Goal: Communication & Community: Answer question/provide support

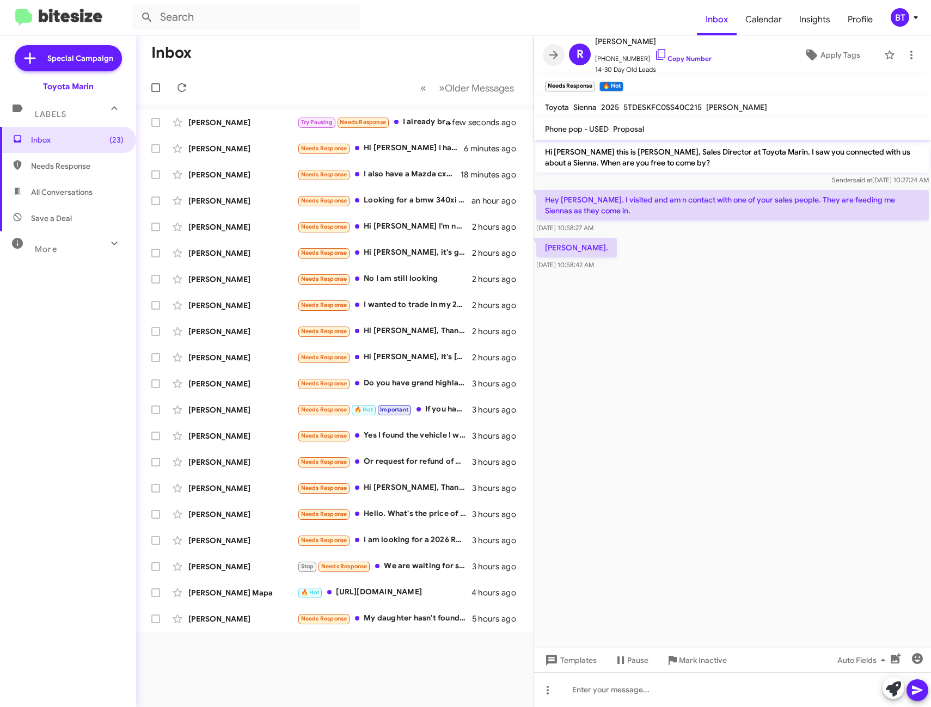
click at [547, 57] on span at bounding box center [554, 54] width 22 height 13
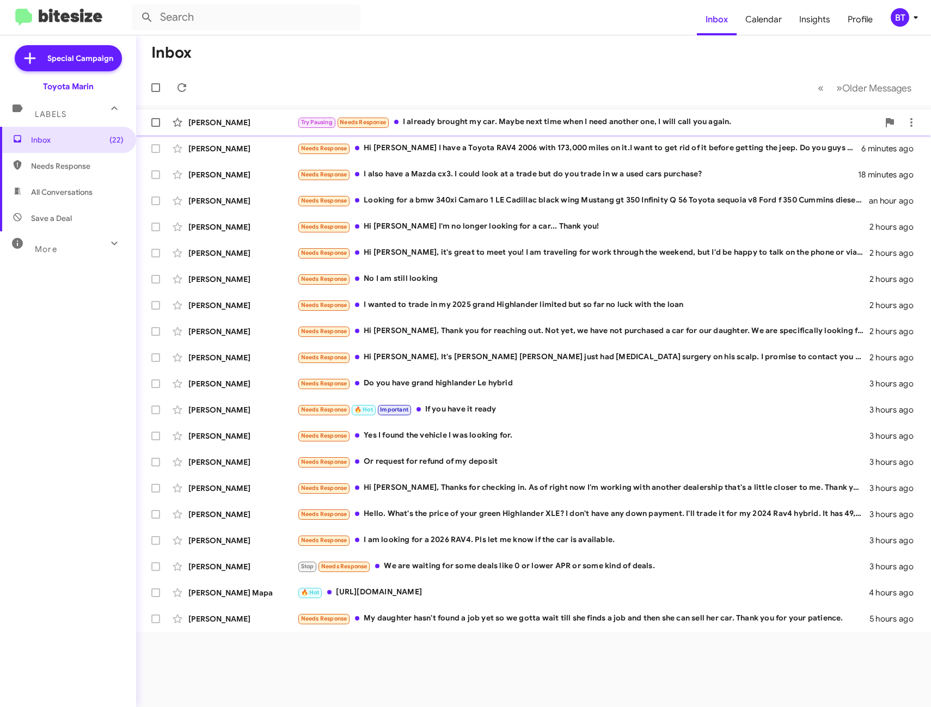
click at [568, 119] on div "Try Pausing Needs Response I already brought my car. Maybe next time when I nee…" at bounding box center [587, 122] width 581 height 13
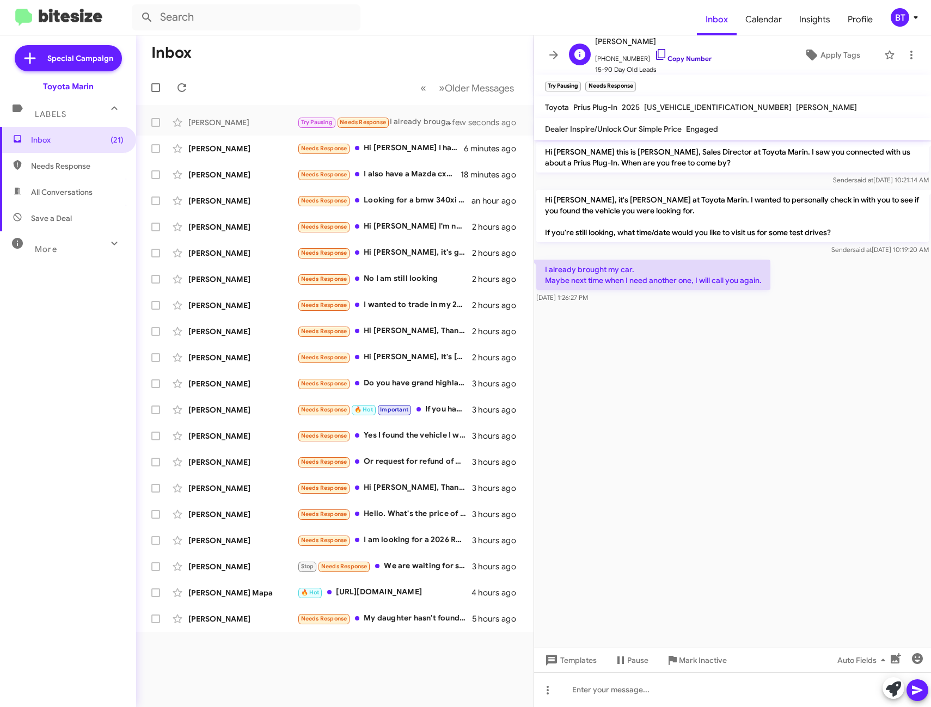
click at [680, 57] on link "Copy Number" at bounding box center [682, 58] width 57 height 8
click at [556, 56] on icon at bounding box center [553, 55] width 9 height 8
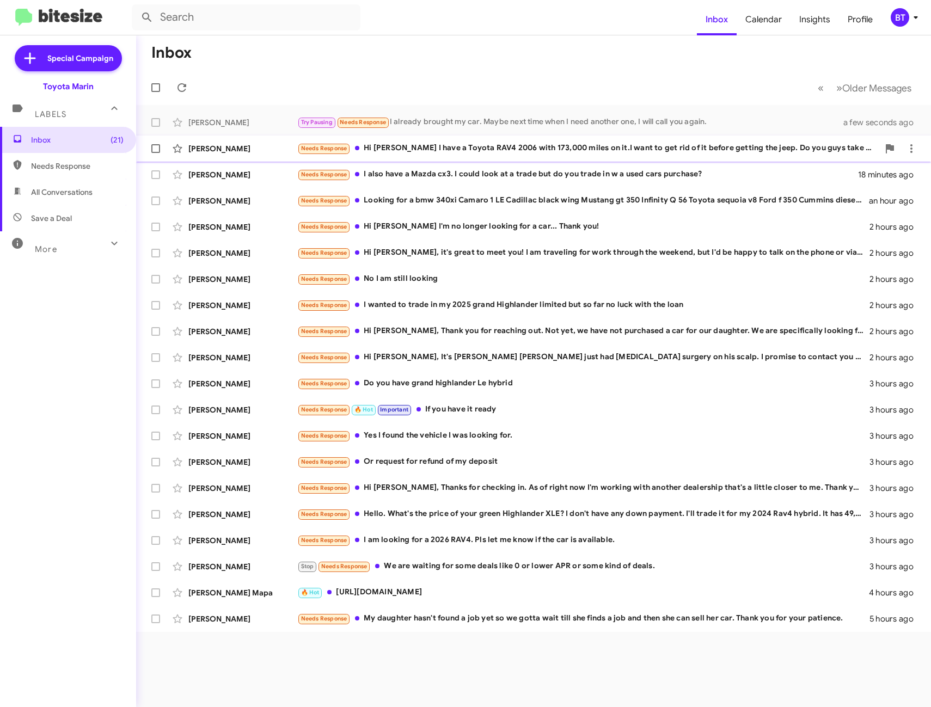
click at [505, 153] on div "Needs Response Hi [PERSON_NAME] I have a Toyota RAV4 2006 with 173,000 miles on…" at bounding box center [587, 148] width 581 height 13
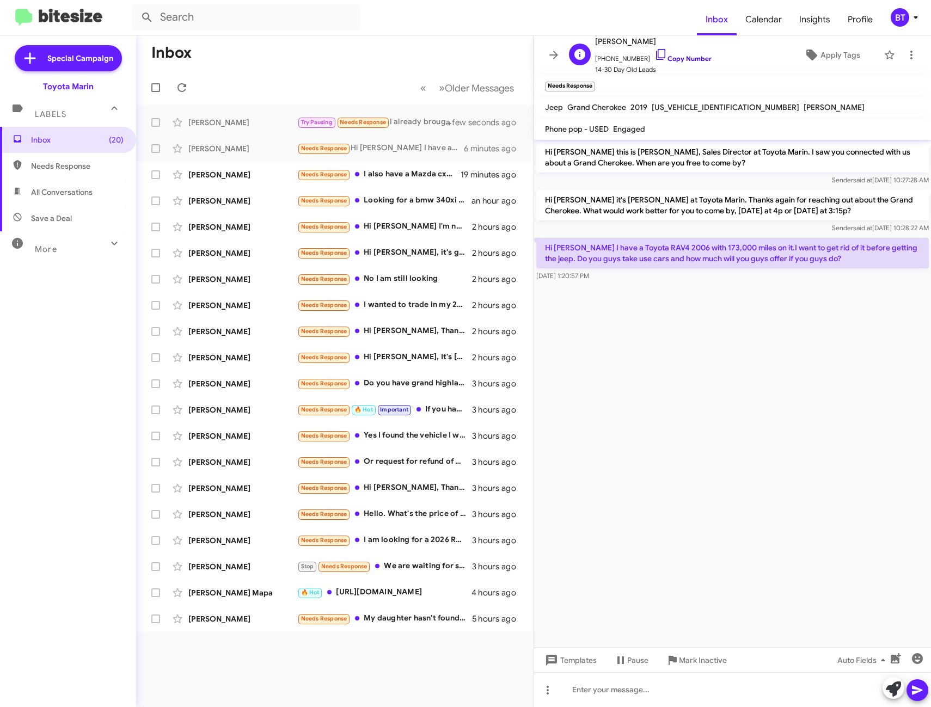
click at [681, 58] on link "Copy Number" at bounding box center [682, 58] width 57 height 8
click at [555, 54] on icon at bounding box center [553, 55] width 9 height 8
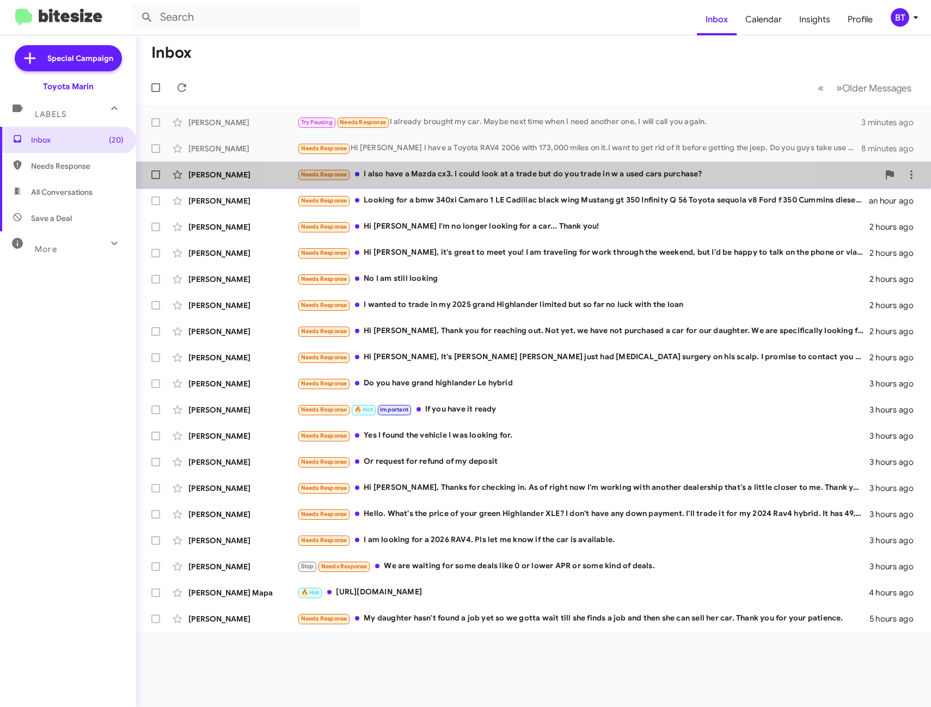
click at [528, 179] on div "Needs Response I also have a Mazda cx3. I could look at a trade but do you trad…" at bounding box center [587, 174] width 581 height 13
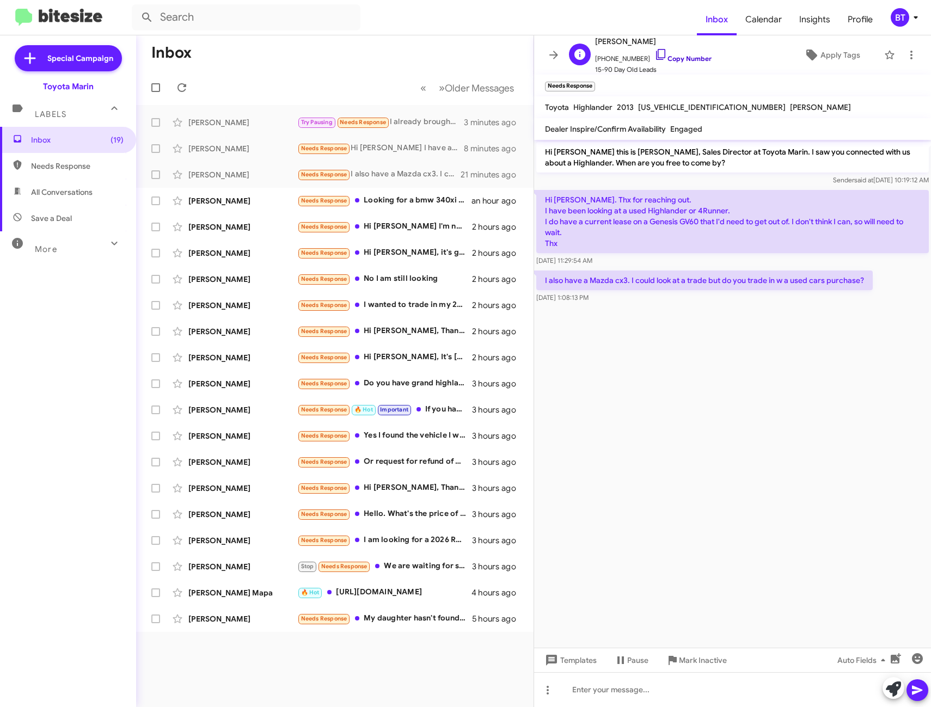
click at [690, 61] on link "Copy Number" at bounding box center [682, 58] width 57 height 8
click at [551, 57] on icon at bounding box center [553, 54] width 13 height 13
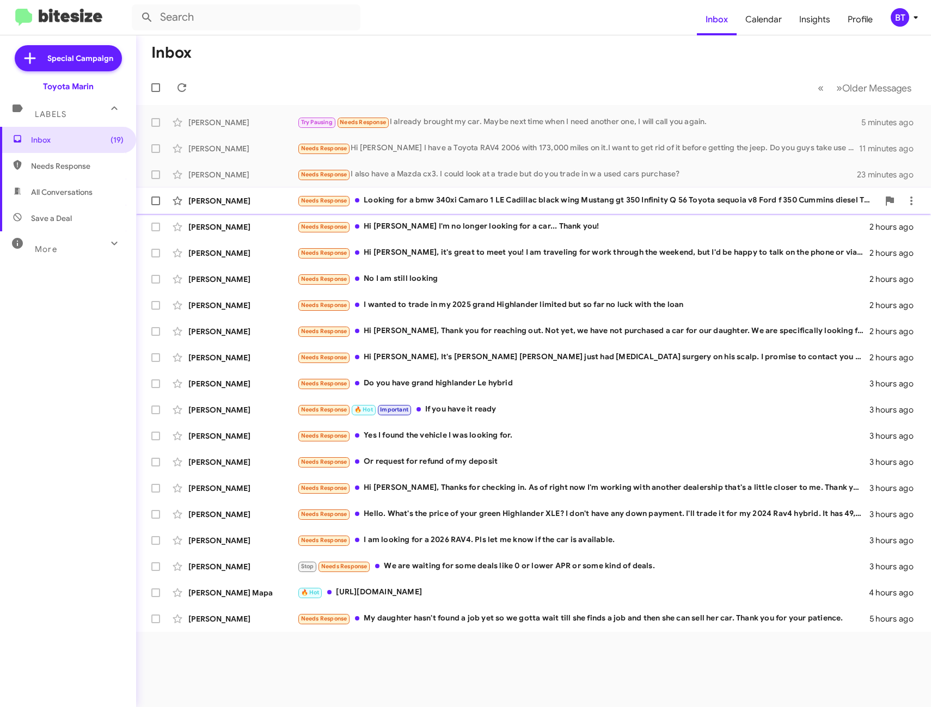
click at [485, 204] on div "Needs Response Looking for a bmw 340xi Camaro 1 LE Cadillac black wing Mustang …" at bounding box center [587, 200] width 581 height 13
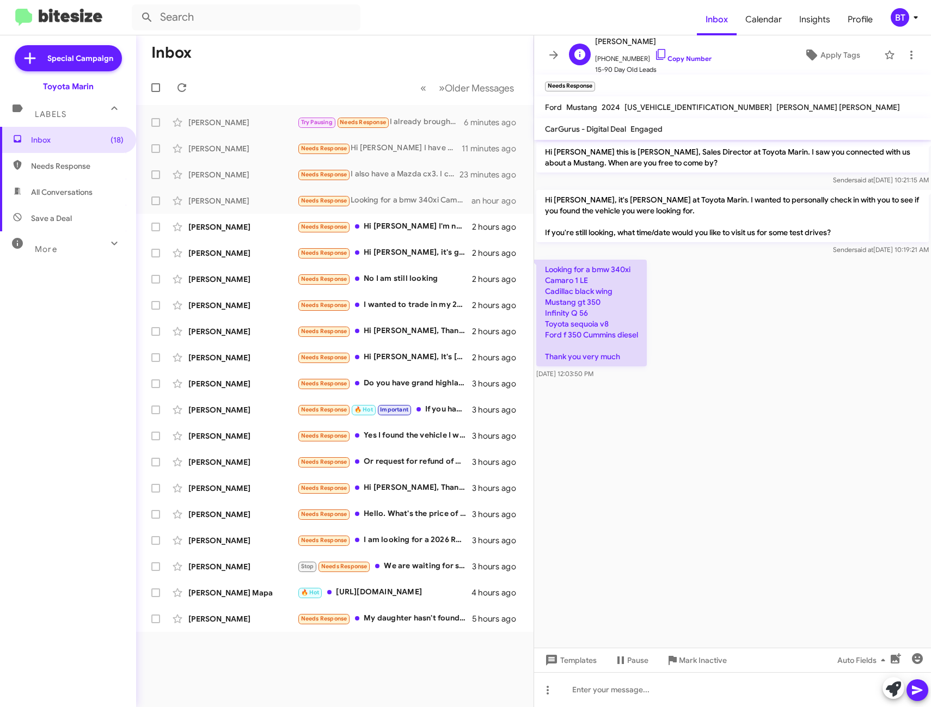
click at [674, 63] on span "[PHONE_NUMBER] Copy Number" at bounding box center [653, 56] width 117 height 16
click at [681, 57] on link "Copy Number" at bounding box center [682, 58] width 57 height 8
drag, startPoint x: 545, startPoint y: 268, endPoint x: 641, endPoint y: 345, distance: 122.9
click at [641, 345] on p "Looking for a bmw 340xi Camaro 1 LE Cadillac black wing Mustang gt 350 Infinity…" at bounding box center [591, 313] width 111 height 107
copy p "Looking for a bmw 340xi Camaro 1 LE Cadillac black wing Mustang gt 350 Infinity…"
